Goal: Task Accomplishment & Management: Use online tool/utility

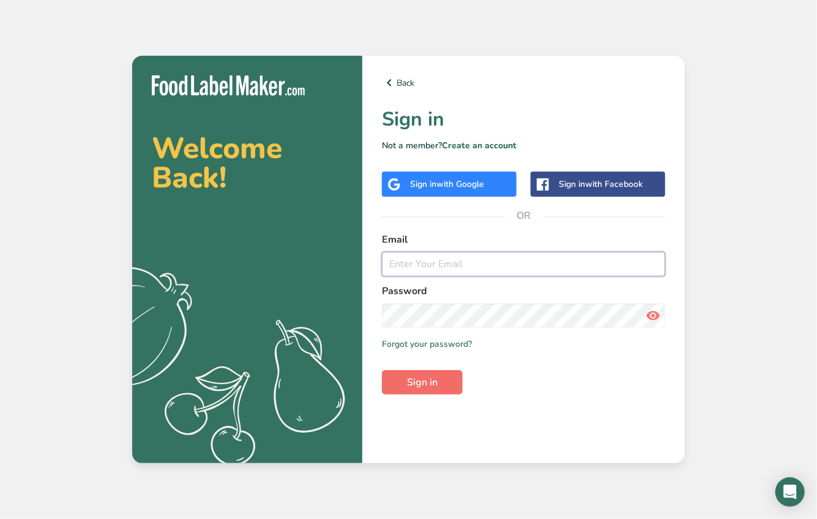
type input "[EMAIL_ADDRESS][DOMAIN_NAME]"
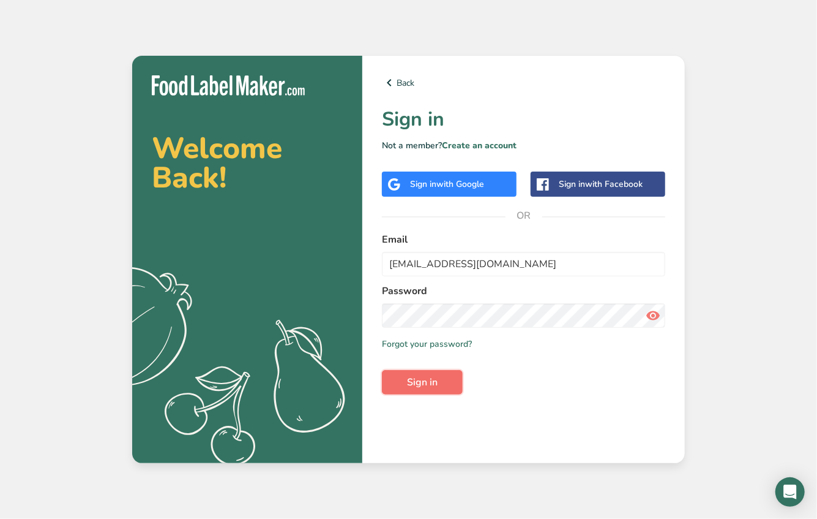
click at [418, 389] on span "Sign in" at bounding box center [422, 382] width 31 height 15
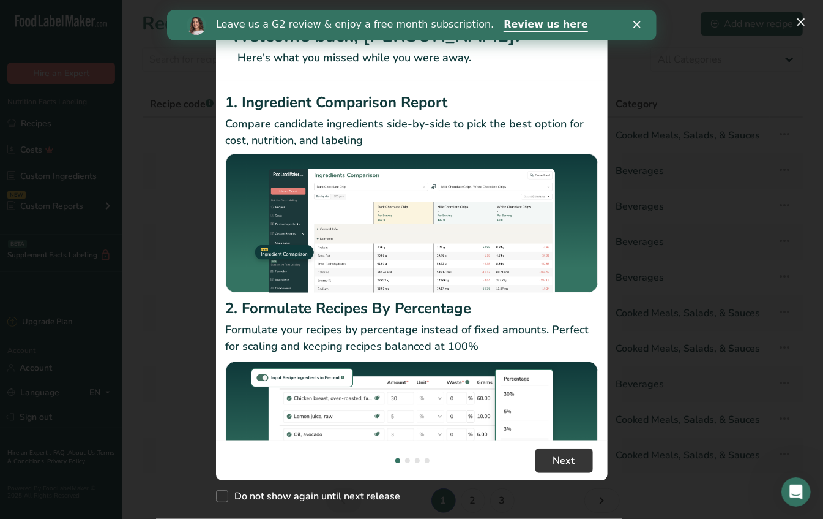
click at [636, 25] on polygon "Close" at bounding box center [636, 24] width 7 height 7
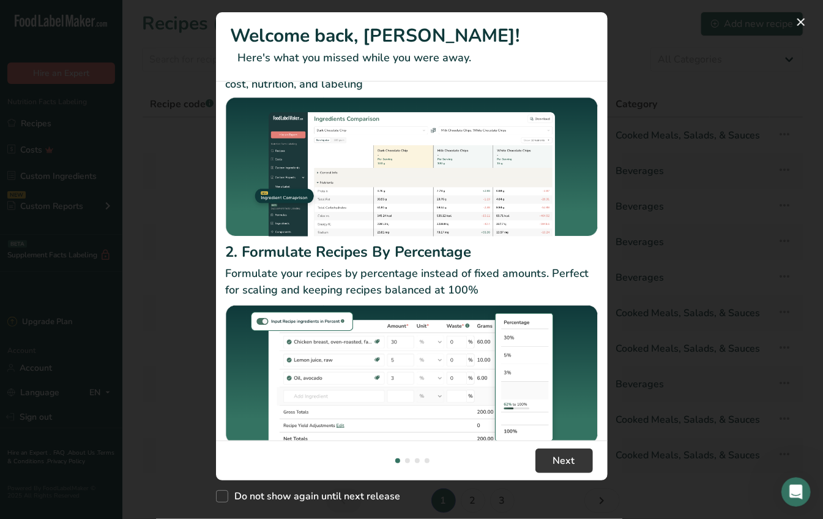
scroll to position [75, 0]
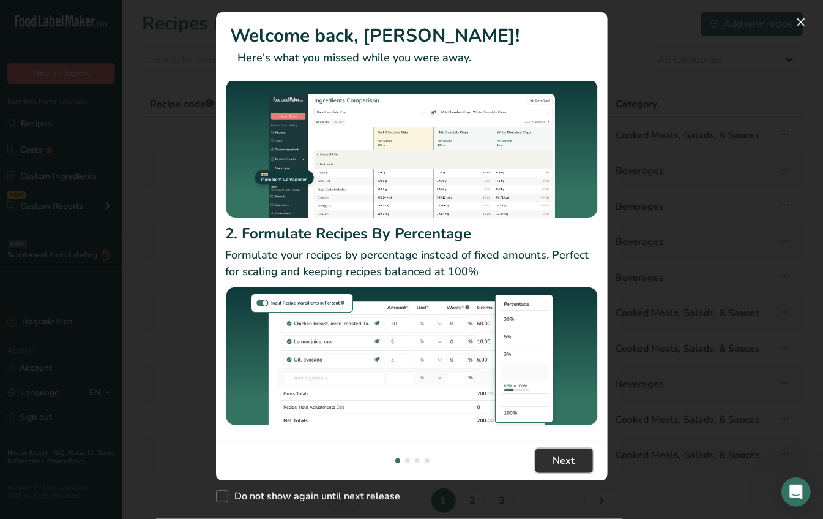
click at [579, 465] on button "Next" at bounding box center [565, 460] width 58 height 24
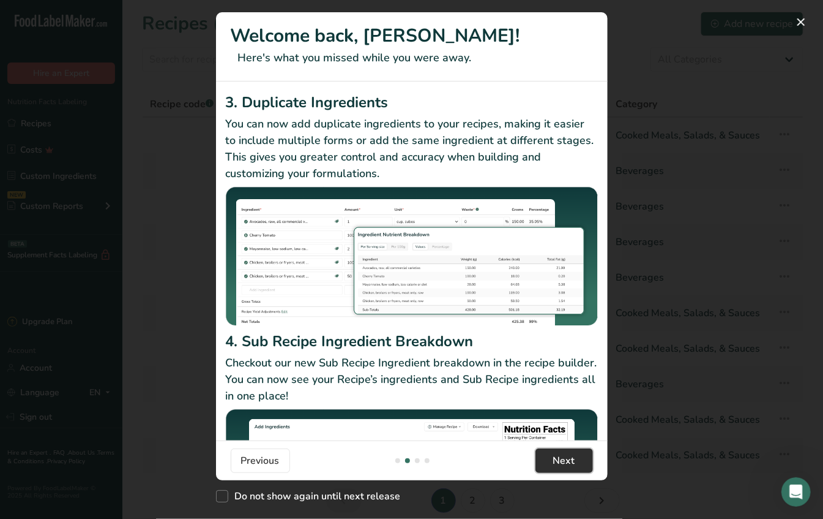
click at [578, 464] on button "Next" at bounding box center [565, 460] width 58 height 24
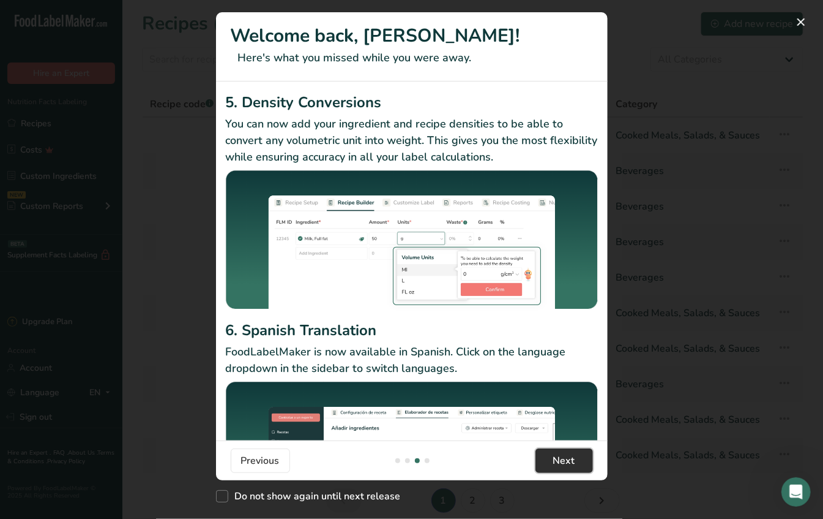
click at [578, 465] on button "Next" at bounding box center [565, 460] width 58 height 24
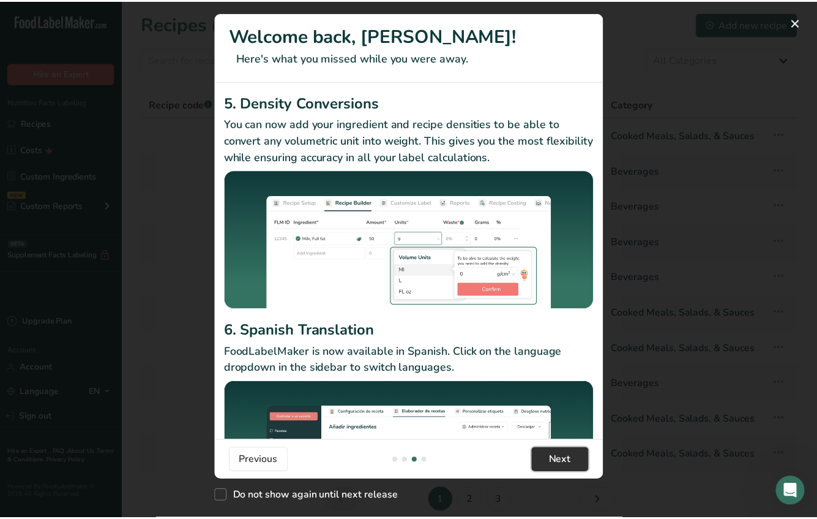
scroll to position [0, 1176]
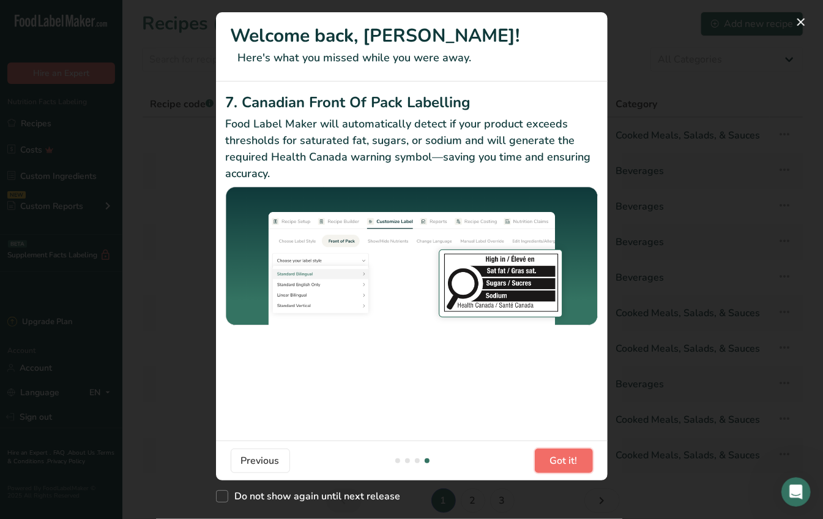
click at [578, 465] on button "Got it!" at bounding box center [564, 460] width 58 height 24
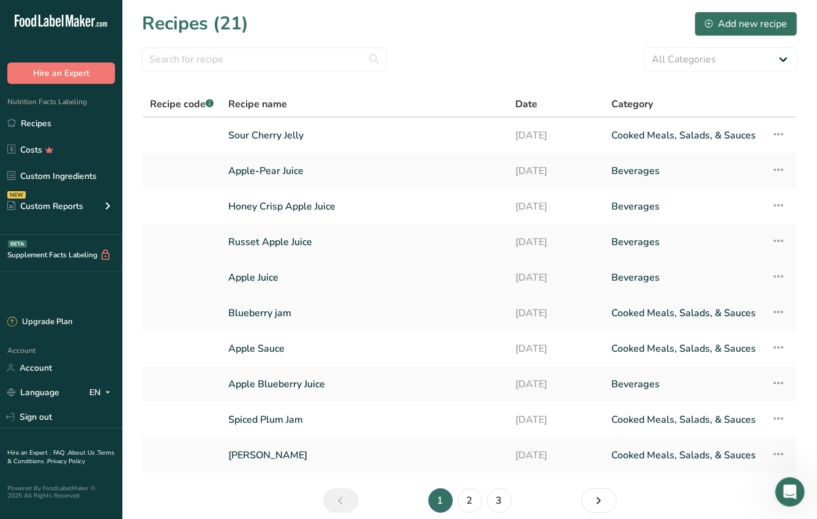
click at [342, 272] on link "Apple Juice" at bounding box center [364, 277] width 272 height 26
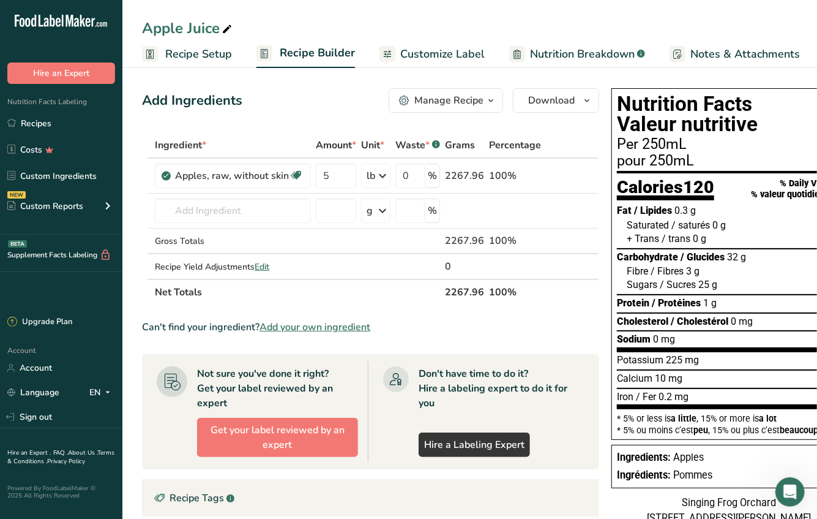
click at [672, 301] on span "/ Protéines" at bounding box center [676, 303] width 49 height 12
click at [465, 54] on span "Customize Label" at bounding box center [442, 54] width 84 height 17
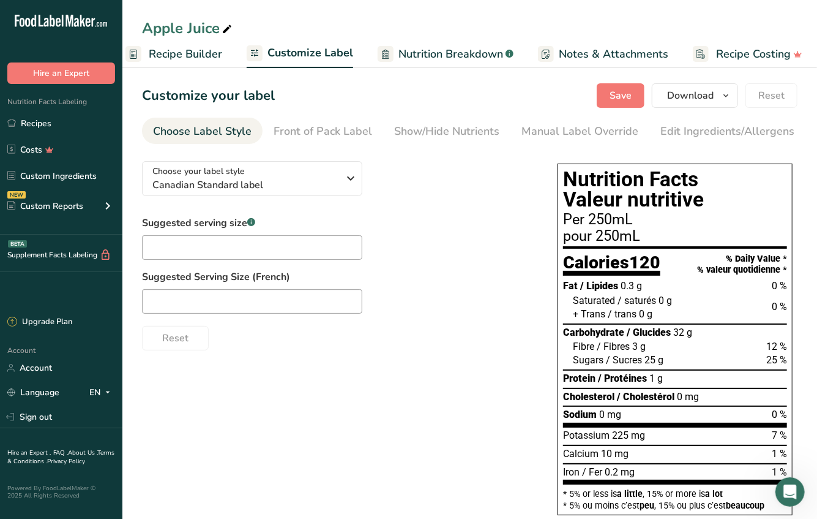
scroll to position [0, 136]
click at [680, 92] on span "Download" at bounding box center [690, 95] width 47 height 15
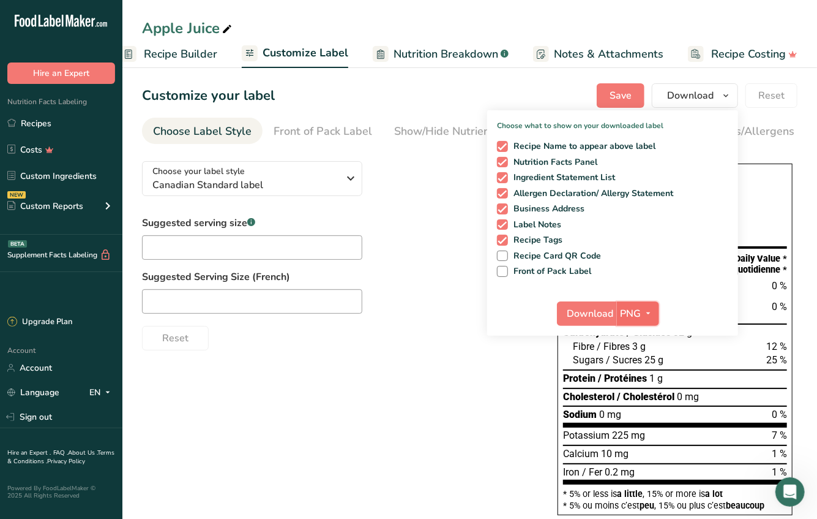
click at [648, 315] on icon "button" at bounding box center [649, 313] width 10 height 15
click at [639, 396] on link "PDF" at bounding box center [639, 399] width 39 height 20
click at [591, 315] on span "Download" at bounding box center [591, 313] width 47 height 15
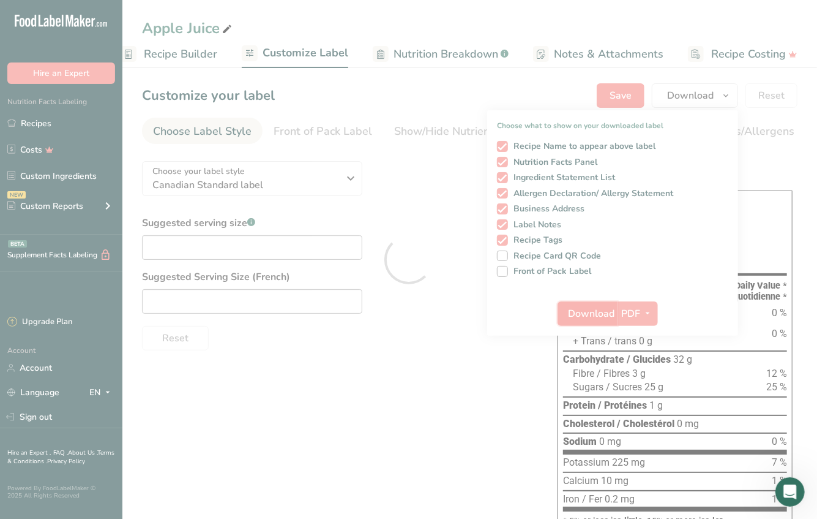
scroll to position [0, 0]
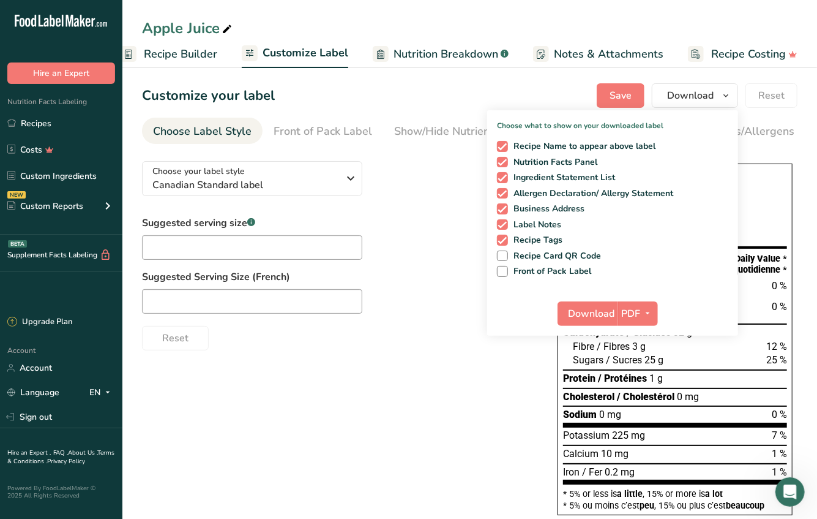
click at [410, 98] on div "Customize your label Save Download Choose what to show on your downloaded label…" at bounding box center [470, 95] width 656 height 24
